Goal: Transaction & Acquisition: Purchase product/service

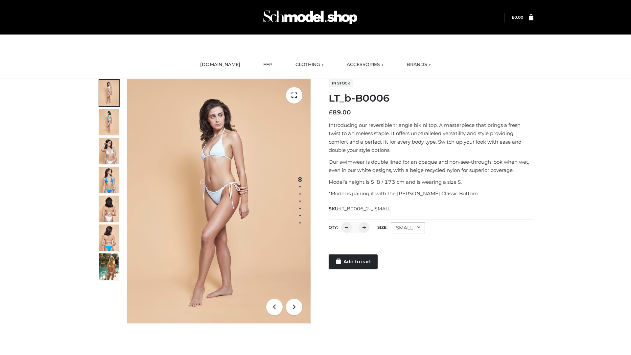
click at [354, 262] on link "Add to cart" at bounding box center [353, 261] width 49 height 14
